Goal: Book appointment/travel/reservation

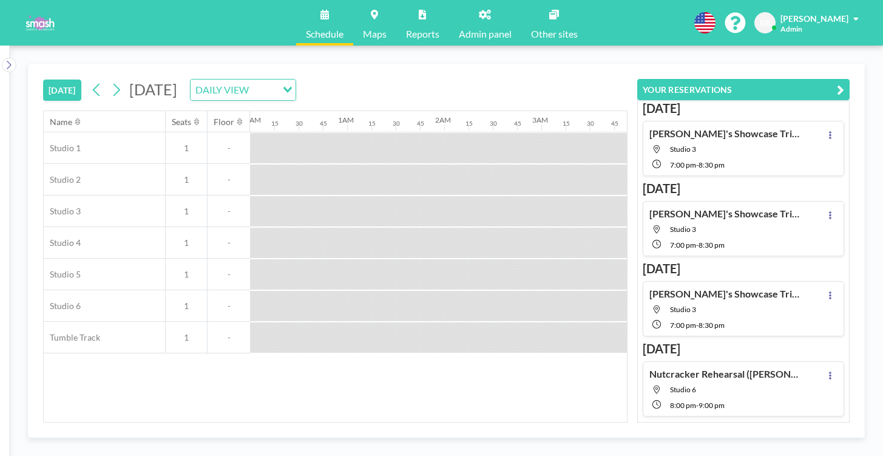
scroll to position [0, 907]
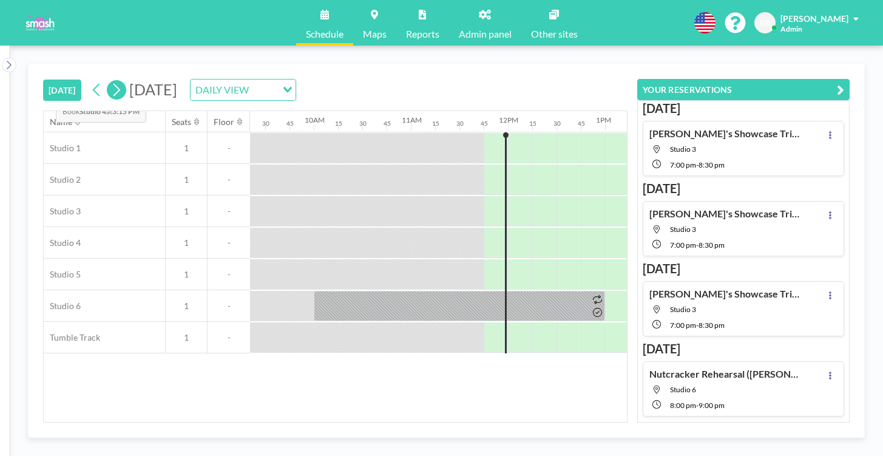
click at [110, 81] on icon at bounding box center [116, 90] width 12 height 18
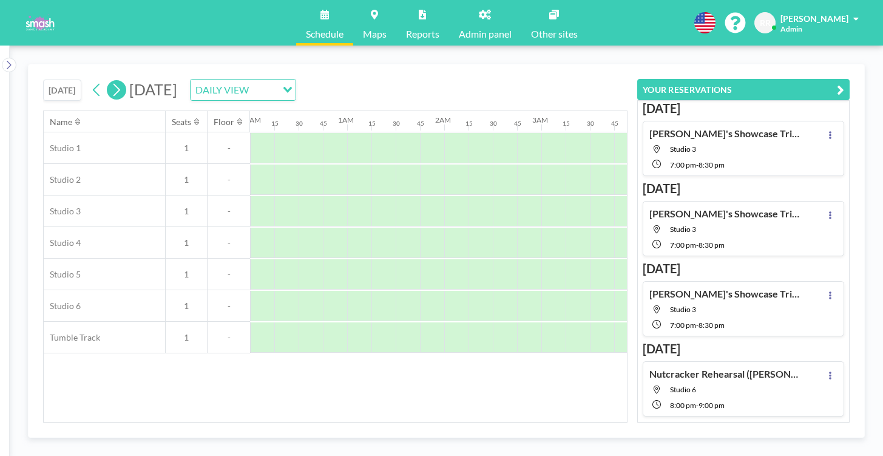
click at [110, 81] on icon at bounding box center [116, 90] width 12 height 18
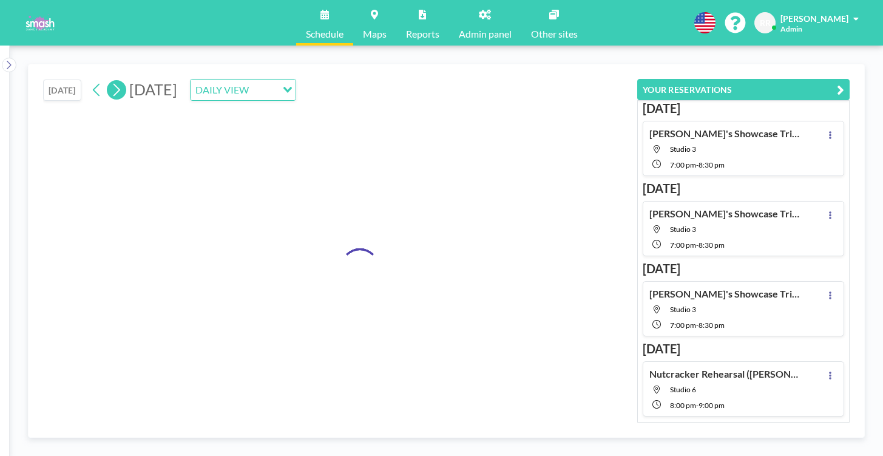
click at [110, 81] on icon at bounding box center [116, 90] width 12 height 18
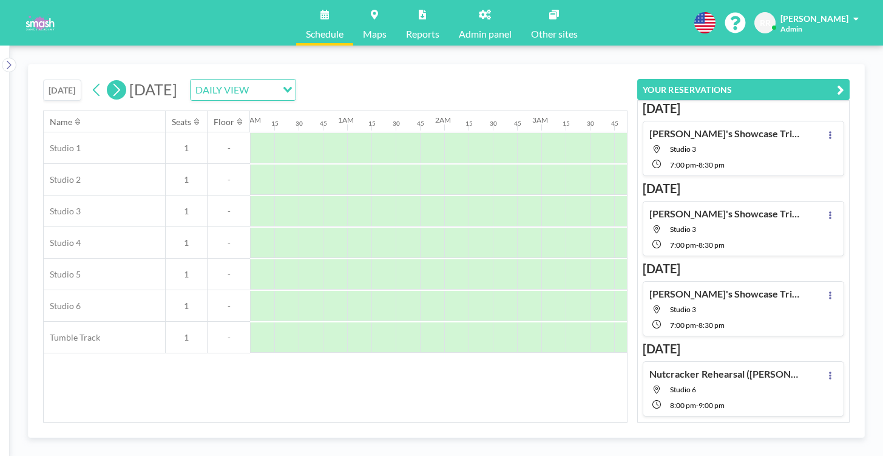
click at [110, 81] on icon at bounding box center [116, 90] width 12 height 18
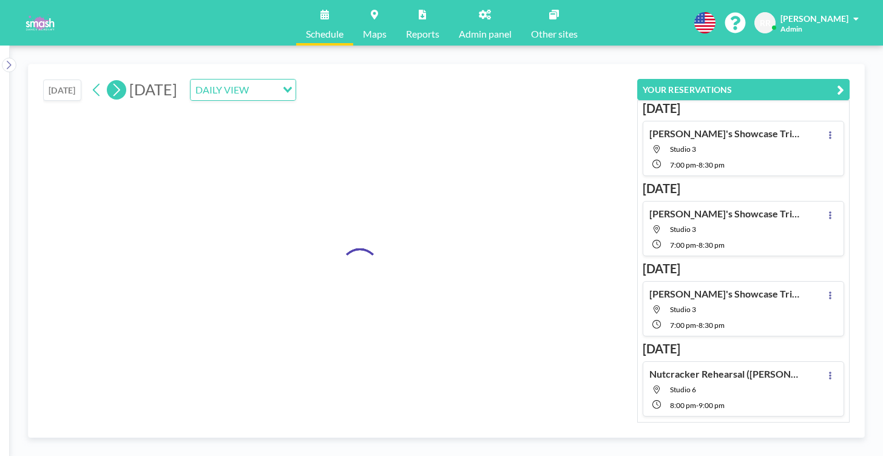
click at [110, 81] on icon at bounding box center [116, 90] width 12 height 18
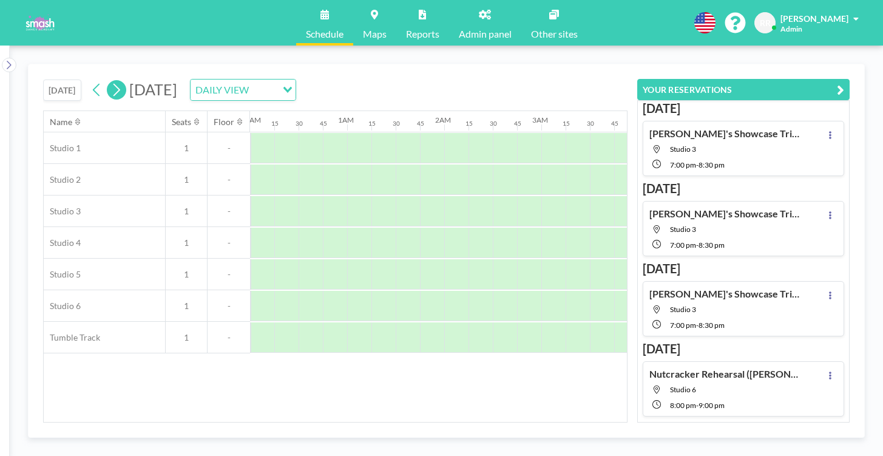
click at [110, 81] on icon at bounding box center [116, 90] width 12 height 18
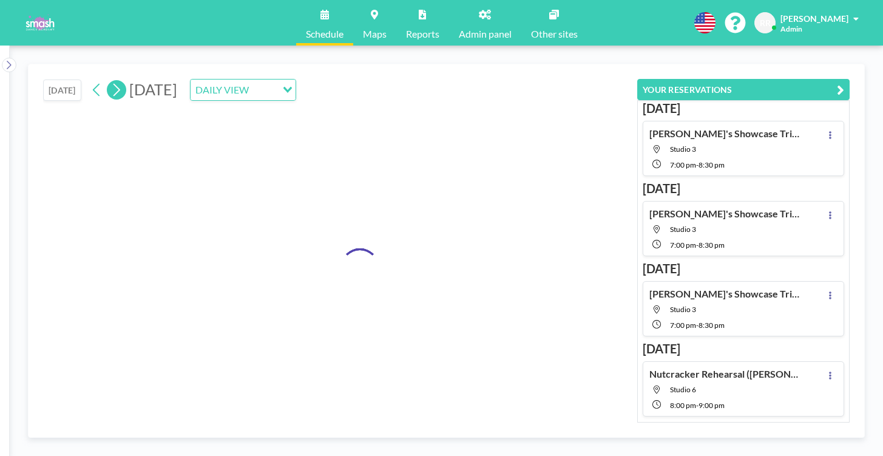
click at [110, 81] on icon at bounding box center [116, 90] width 12 height 18
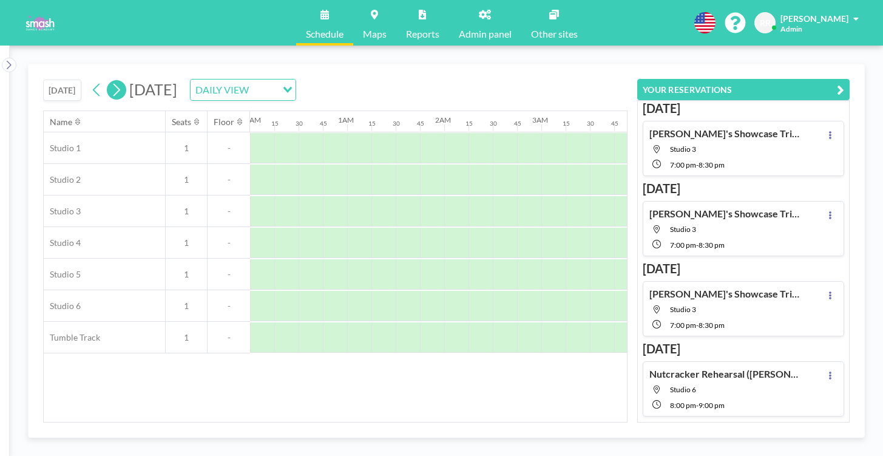
click at [110, 81] on icon at bounding box center [116, 90] width 12 height 18
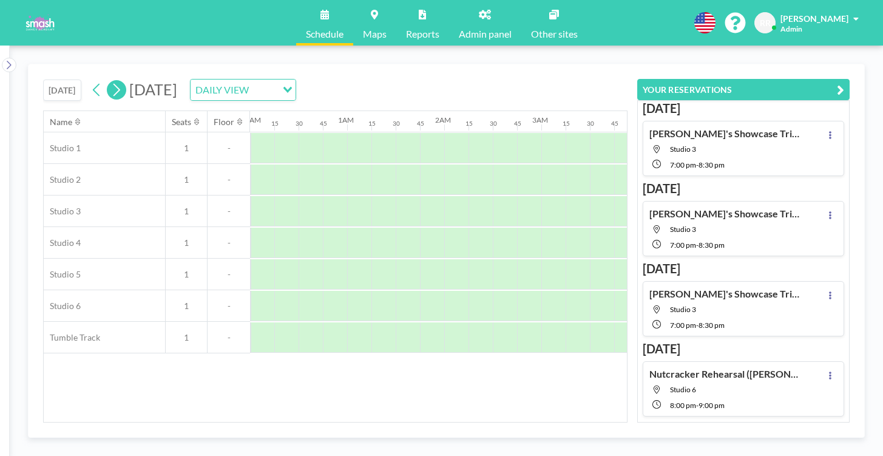
click at [110, 81] on icon at bounding box center [116, 90] width 12 height 18
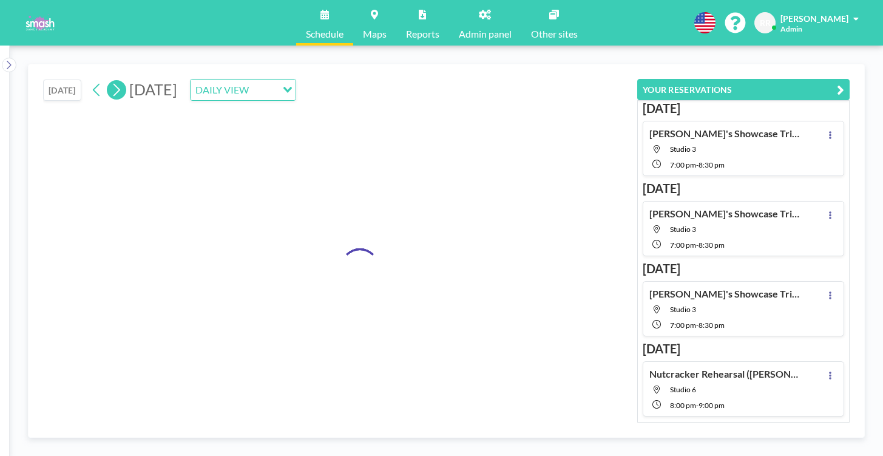
click at [110, 81] on icon at bounding box center [116, 90] width 12 height 18
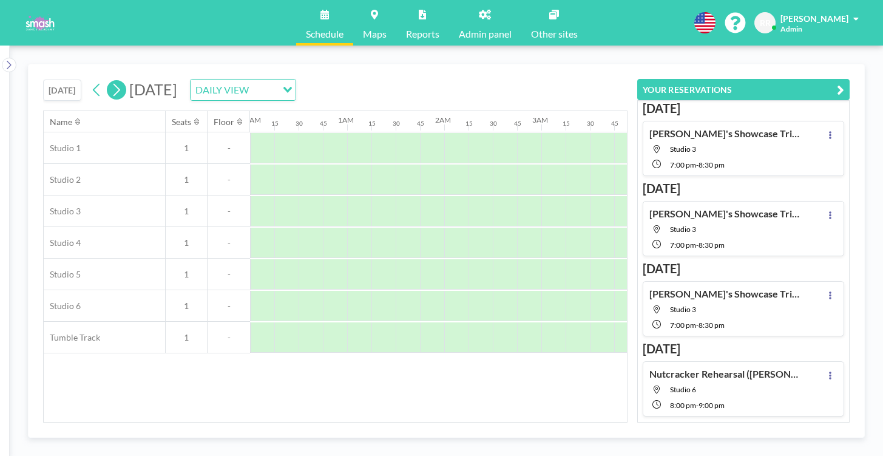
click at [110, 81] on icon at bounding box center [116, 90] width 12 height 18
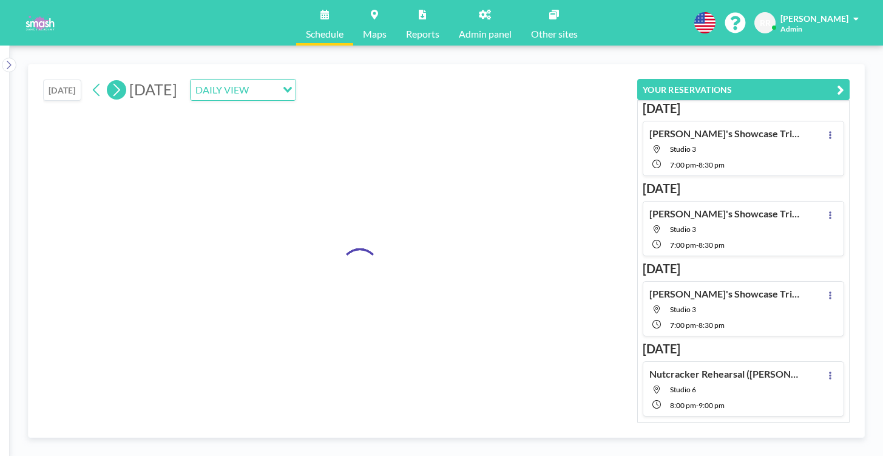
click at [110, 81] on icon at bounding box center [116, 90] width 12 height 18
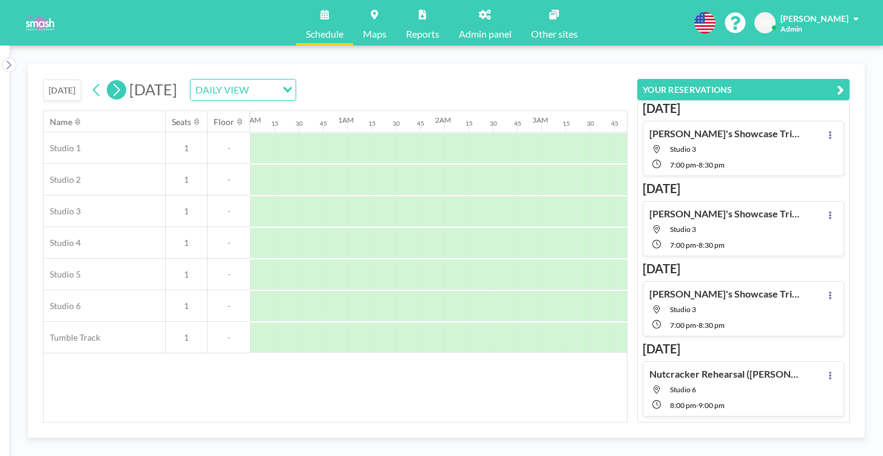
click at [110, 81] on icon at bounding box center [116, 90] width 12 height 18
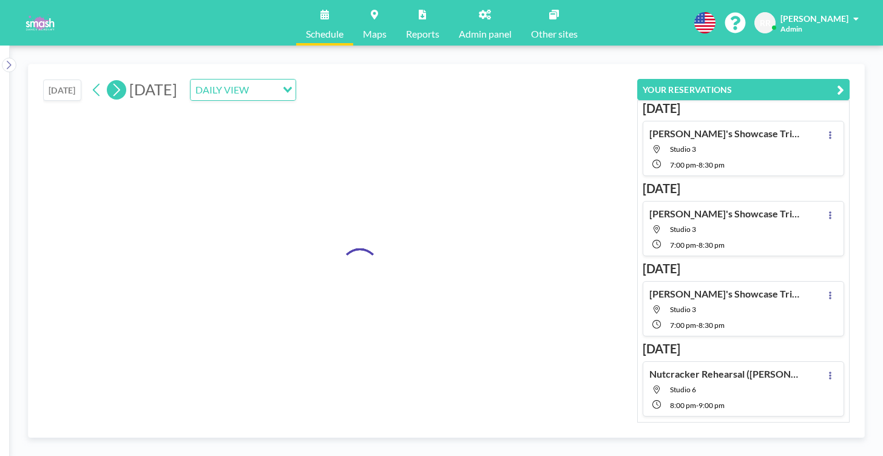
click at [110, 81] on icon at bounding box center [116, 90] width 12 height 18
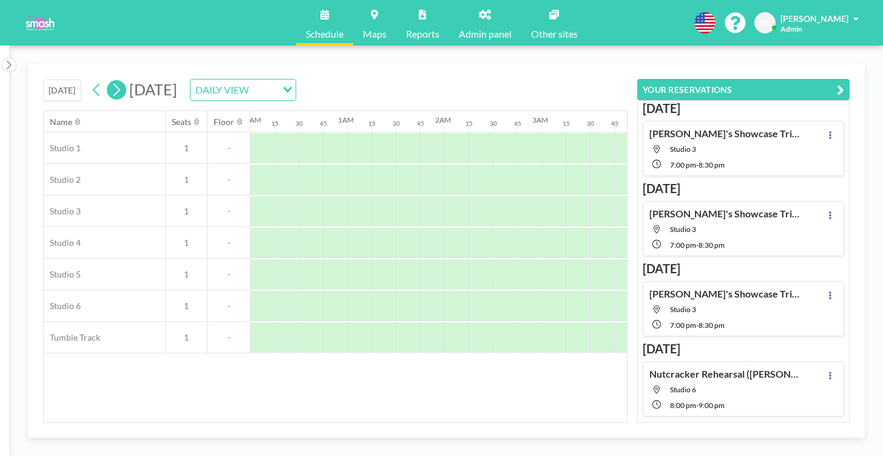
scroll to position [0, 612]
click at [110, 81] on icon at bounding box center [116, 90] width 12 height 18
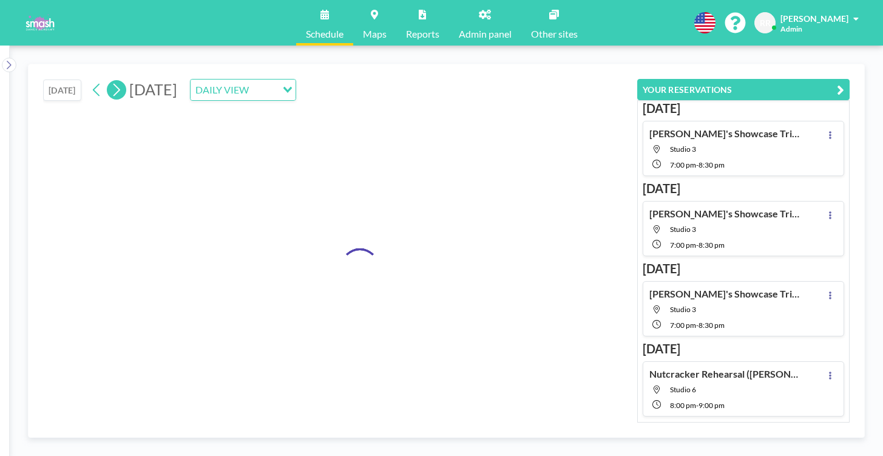
click at [110, 81] on icon at bounding box center [116, 90] width 12 height 18
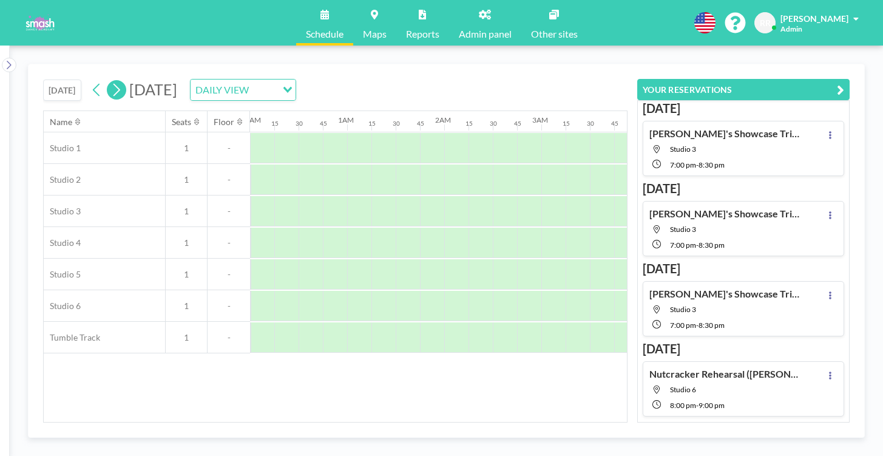
click at [110, 81] on icon at bounding box center [116, 90] width 12 height 18
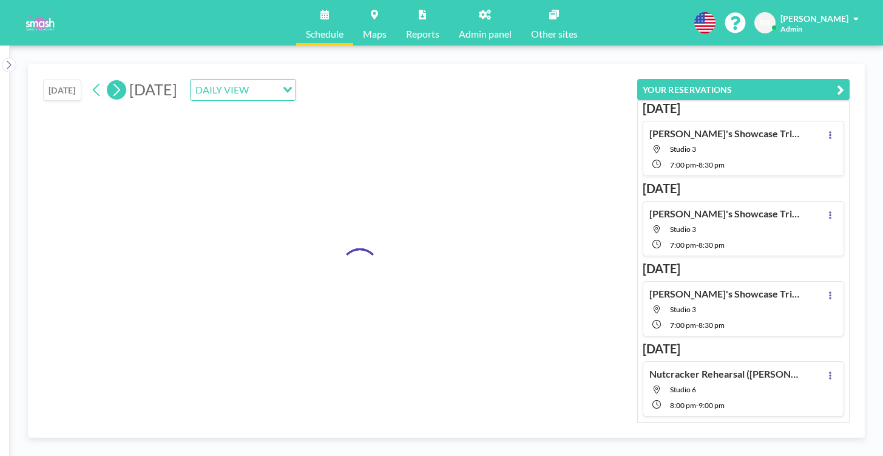
click at [110, 81] on icon at bounding box center [116, 90] width 12 height 18
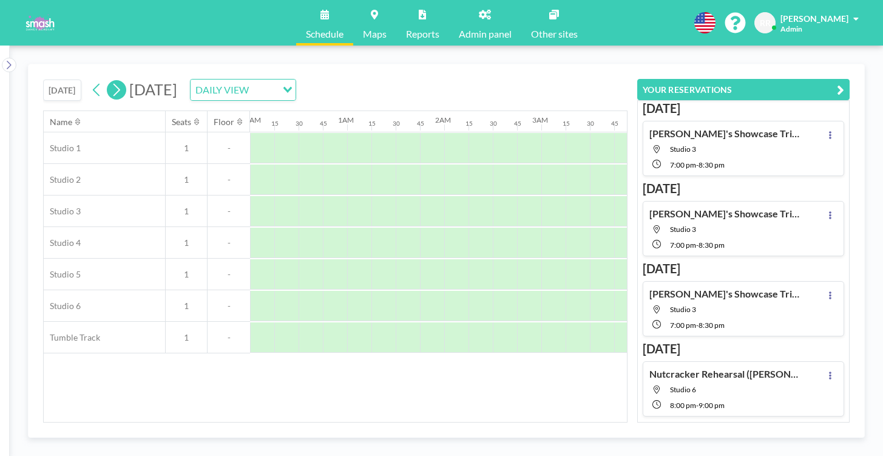
scroll to position [0, 612]
click at [110, 81] on icon at bounding box center [116, 90] width 12 height 18
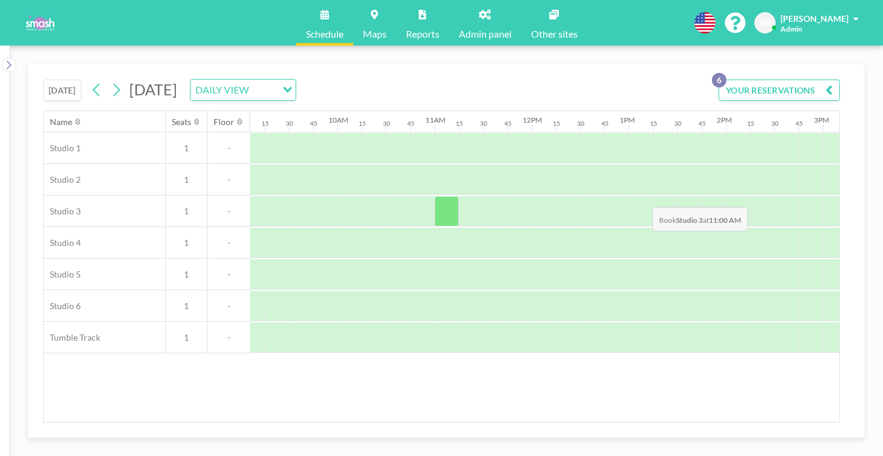
scroll to position [0, 1242]
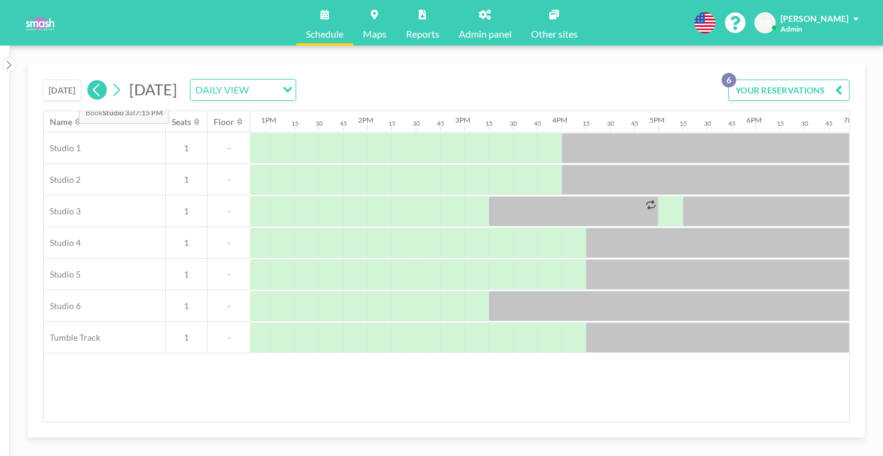
click at [87, 80] on button at bounding box center [96, 89] width 19 height 19
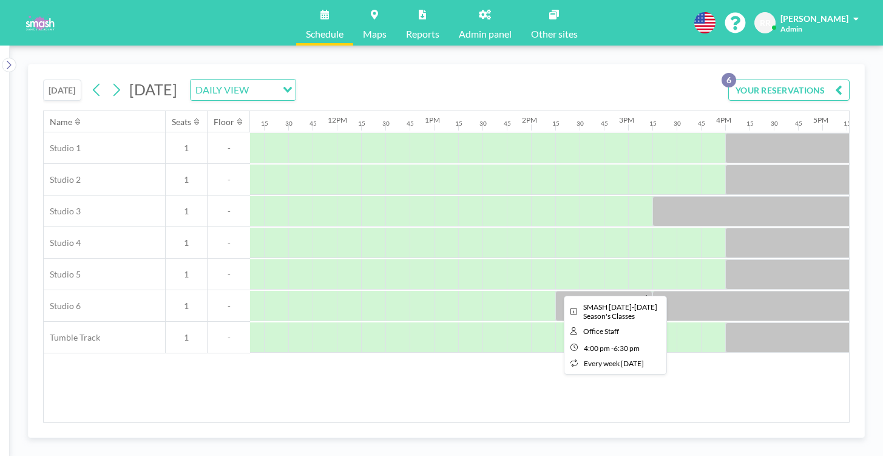
scroll to position [0, 1080]
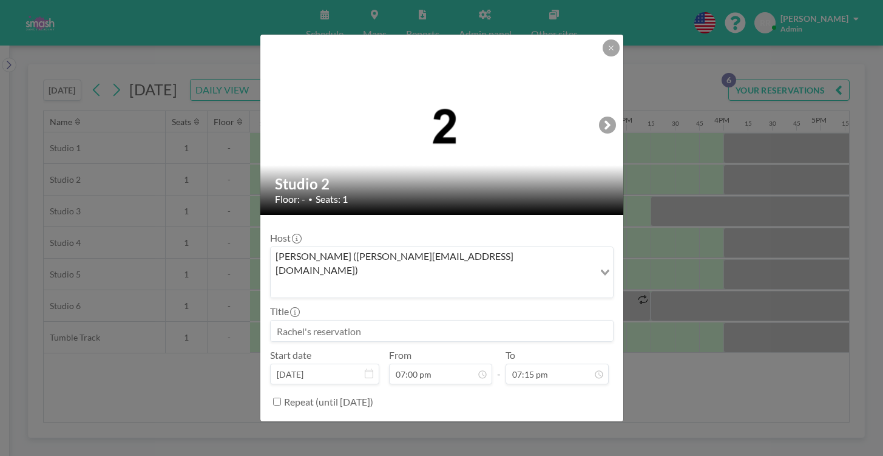
click at [320, 320] on input at bounding box center [442, 330] width 342 height 21
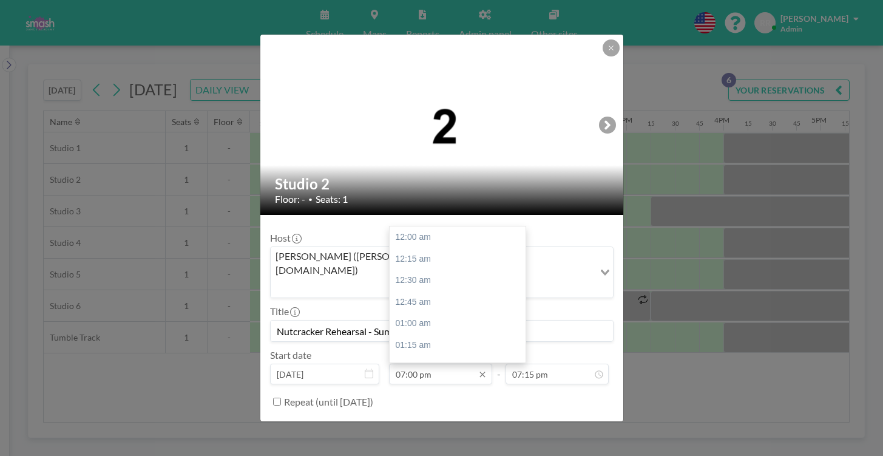
scroll to position [1430, 0]
type input "Nutcracker Rehearsal - Summerisa w/ Tea"
click at [447, 363] on input "07:00 pm" at bounding box center [440, 373] width 103 height 21
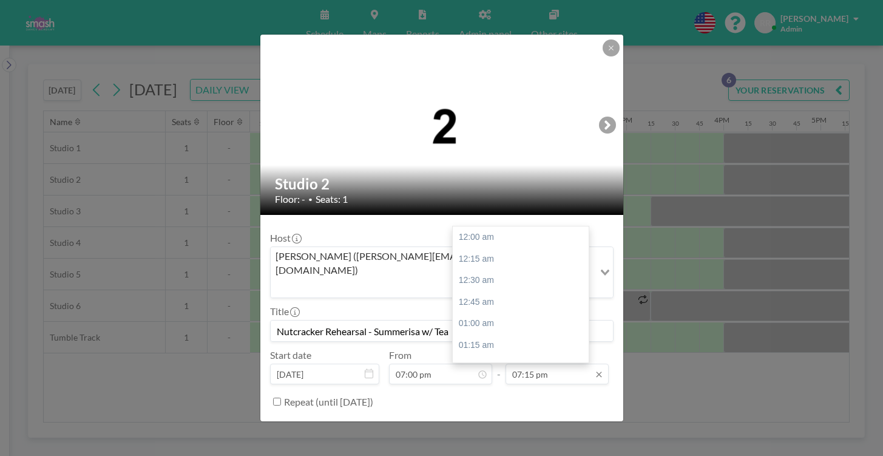
scroll to position [1449, 0]
click at [515, 363] on input "07:15 pm" at bounding box center [556, 373] width 103 height 21
type input "08:30 pm"
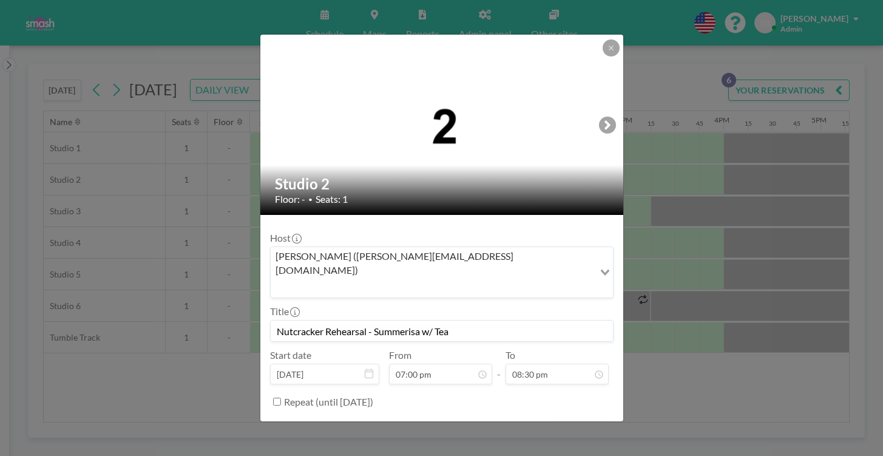
click at [555, 421] on button "BOOK NOW" at bounding box center [582, 431] width 61 height 21
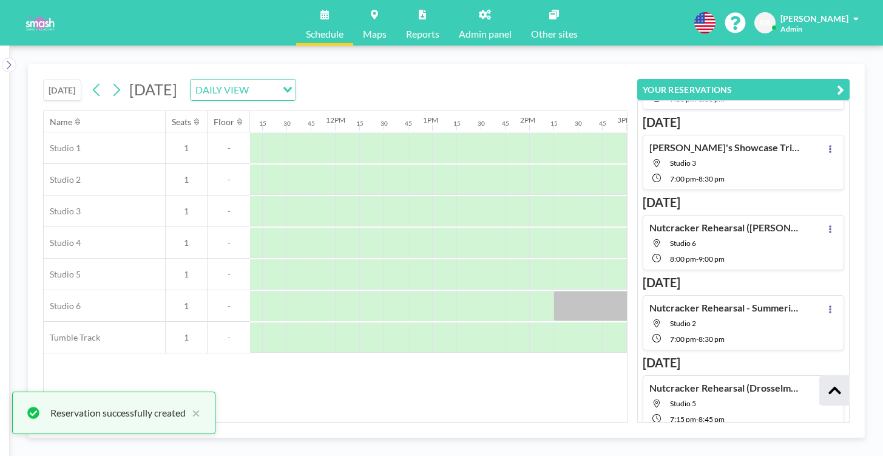
scroll to position [107, 0]
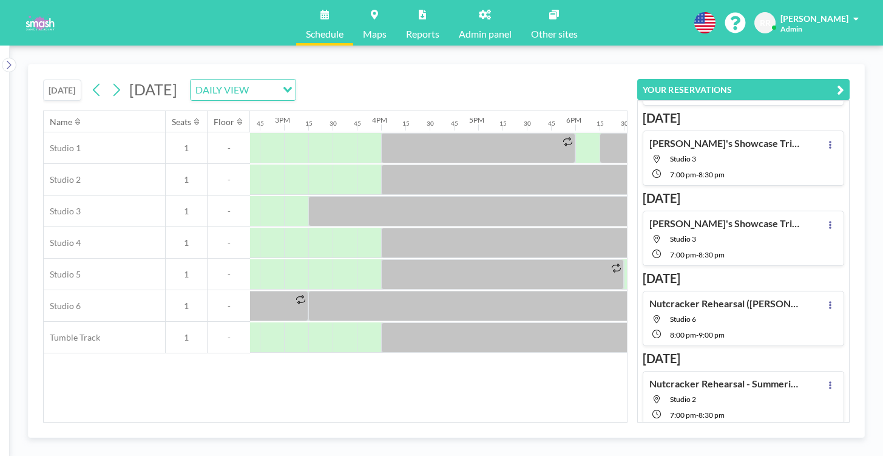
scroll to position [73, 0]
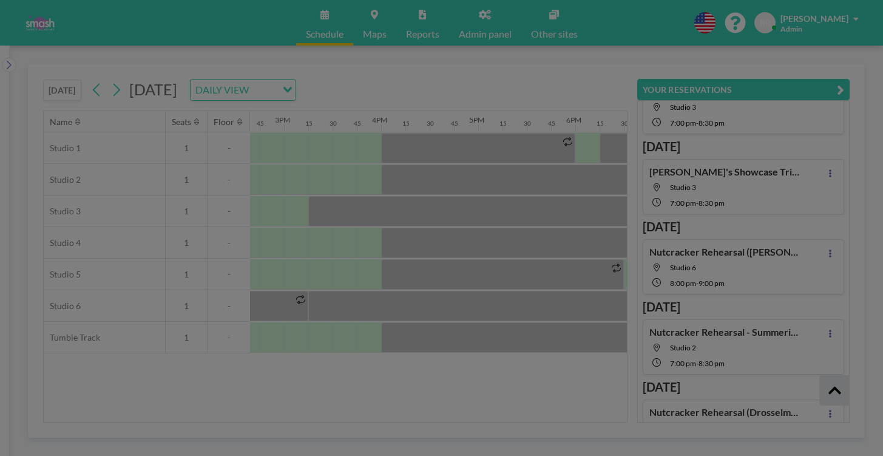
scroll to position [107, 0]
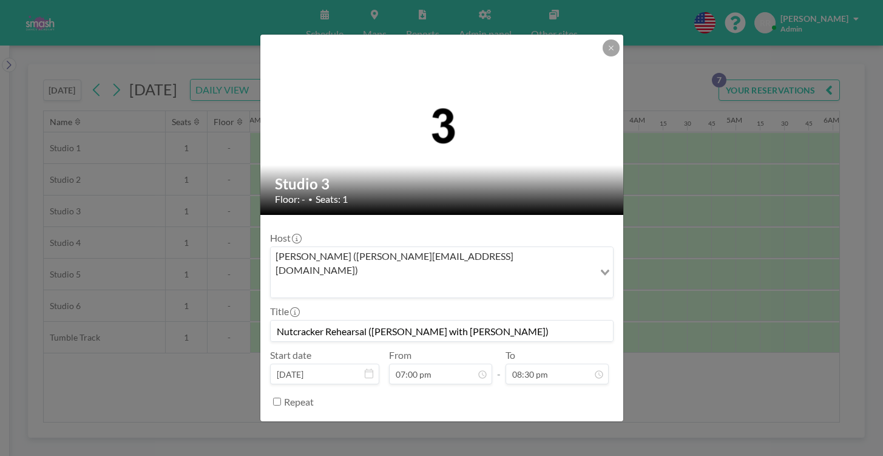
scroll to position [0, 1242]
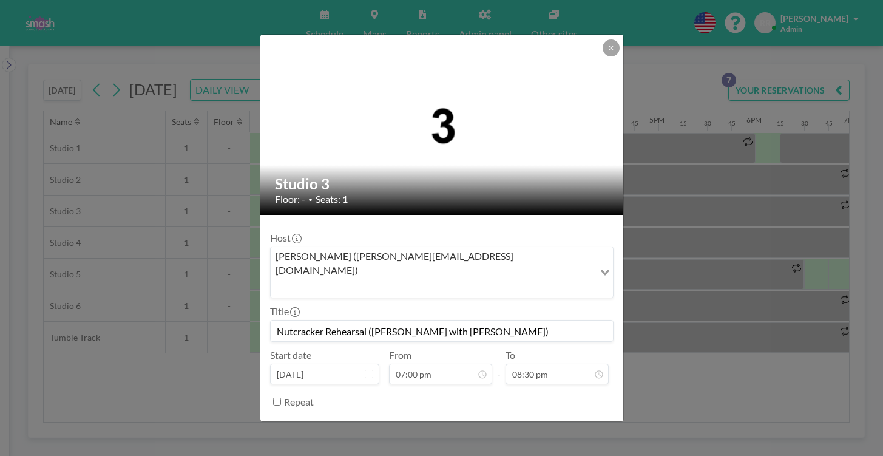
click at [484, 421] on button "REMOVE" at bounding box center [508, 431] width 48 height 21
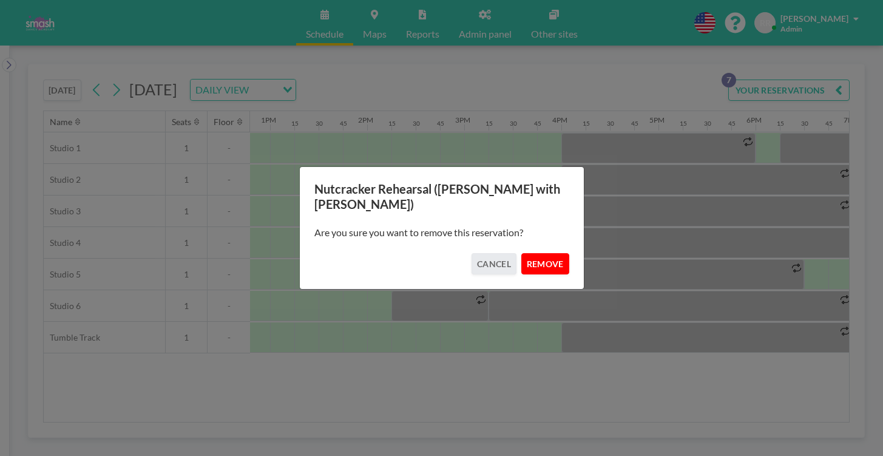
click at [528, 259] on button "REMOVE" at bounding box center [545, 263] width 48 height 21
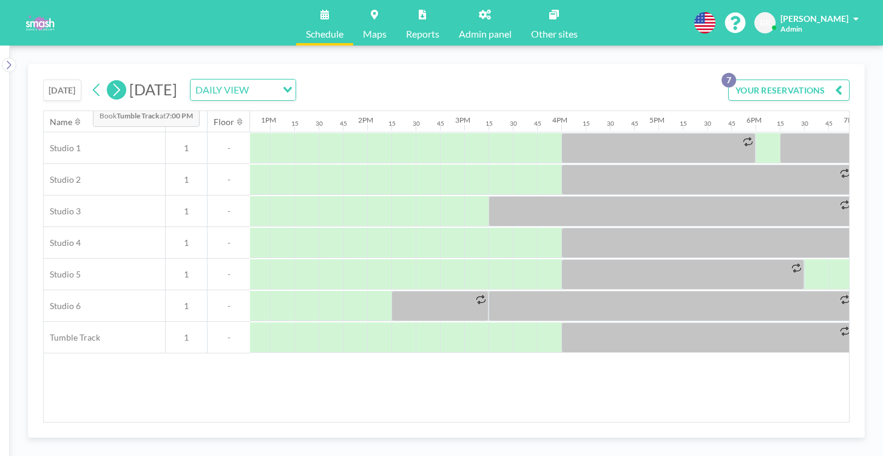
click at [107, 80] on button at bounding box center [116, 89] width 19 height 19
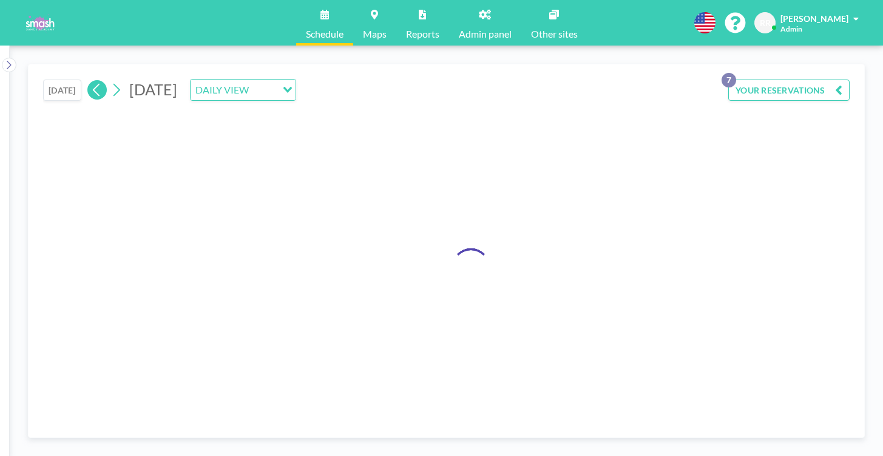
click at [91, 81] on icon at bounding box center [97, 90] width 12 height 18
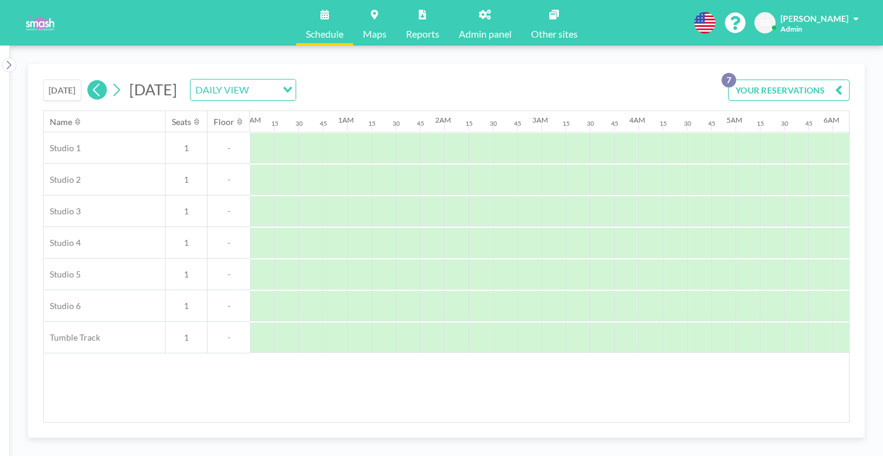
click at [91, 81] on icon at bounding box center [97, 90] width 12 height 18
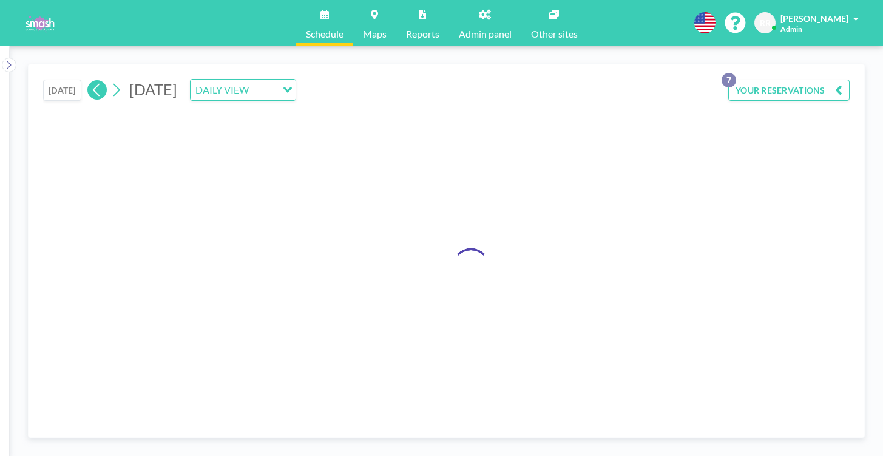
click at [91, 81] on icon at bounding box center [97, 90] width 12 height 18
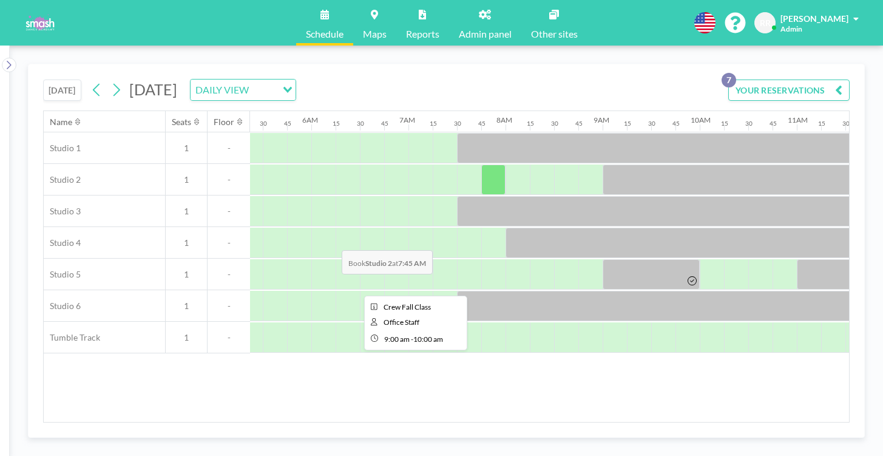
scroll to position [0, 467]
